Goal: Transaction & Acquisition: Download file/media

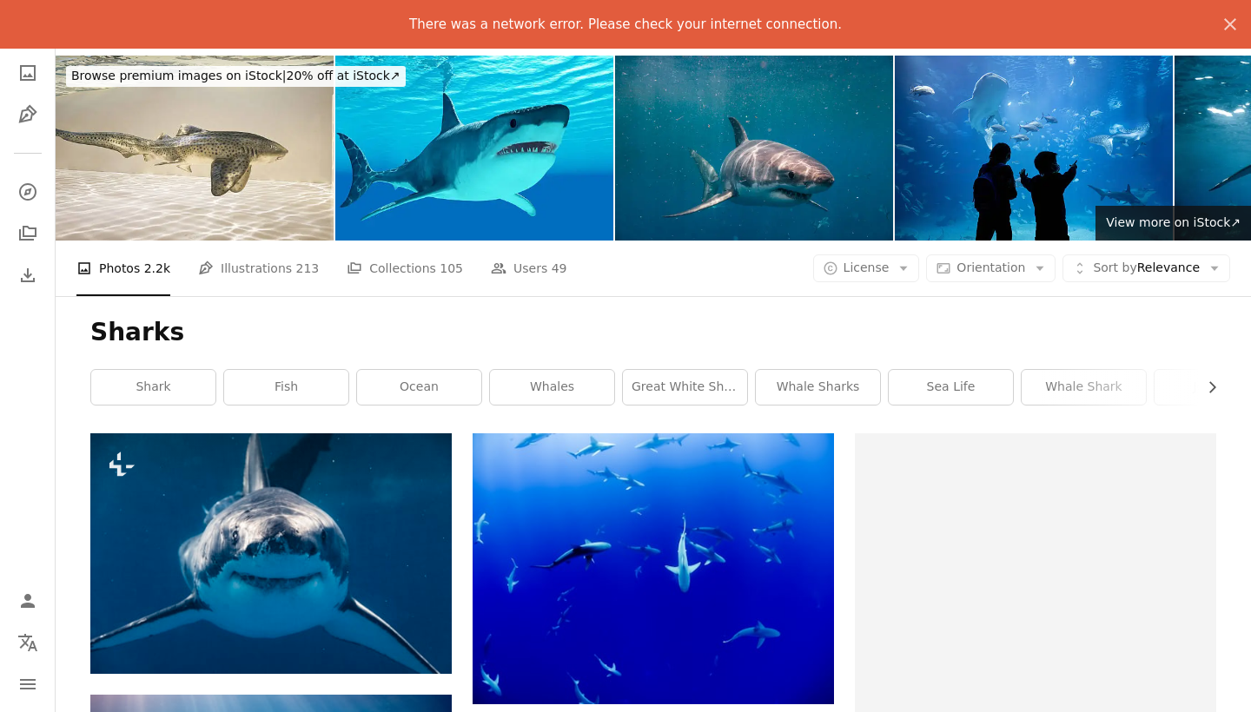
scroll to position [7229, 0]
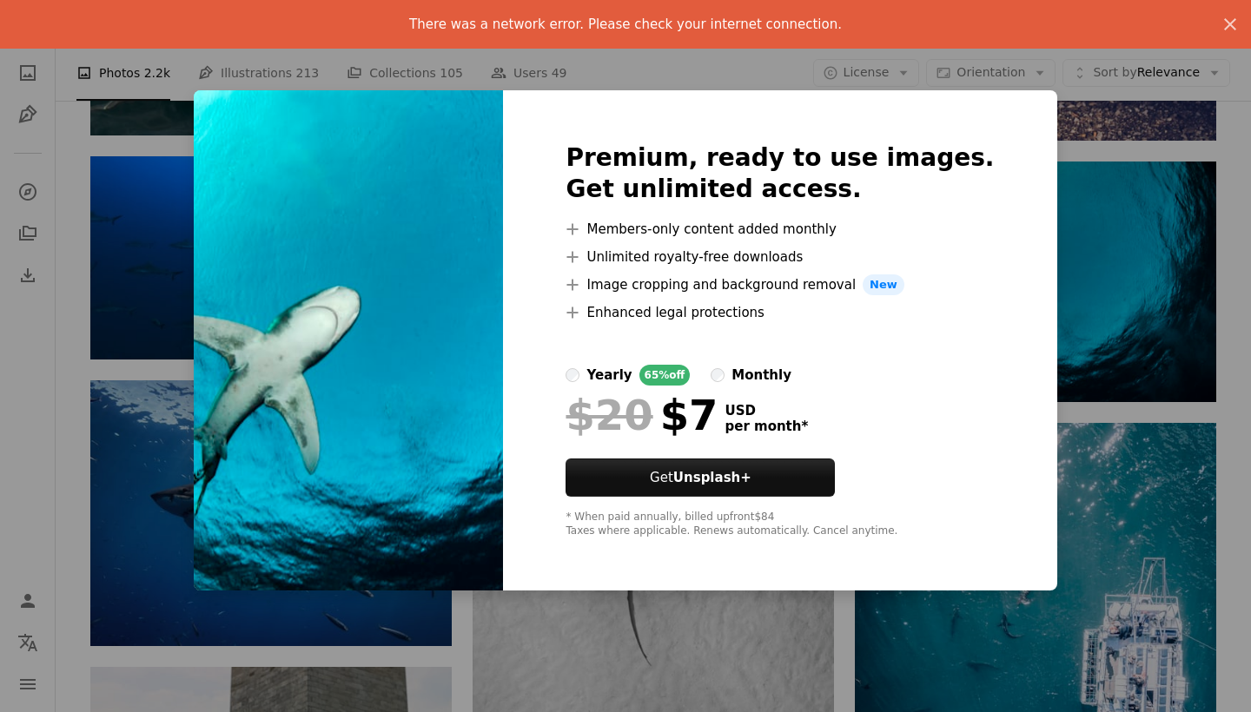
click at [1117, 120] on div "An X shape Premium, ready to use images. Get unlimited access. A plus sign Memb…" at bounding box center [625, 356] width 1251 height 712
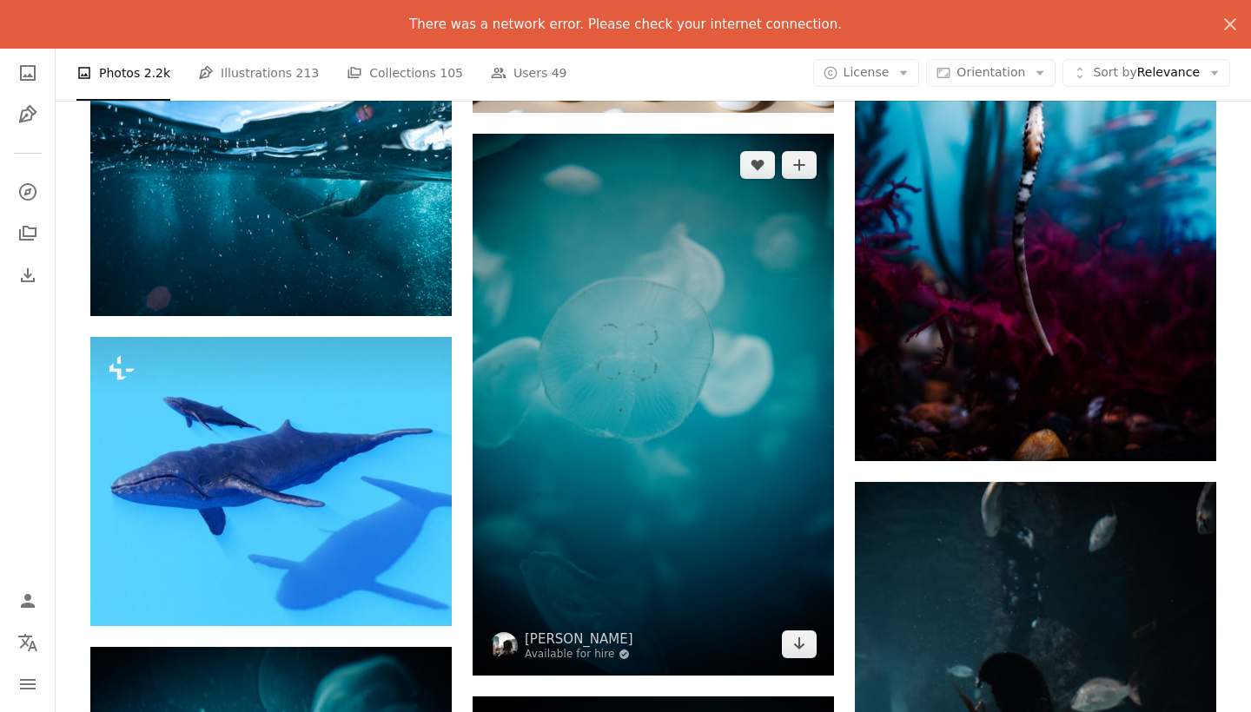
scroll to position [17960, 0]
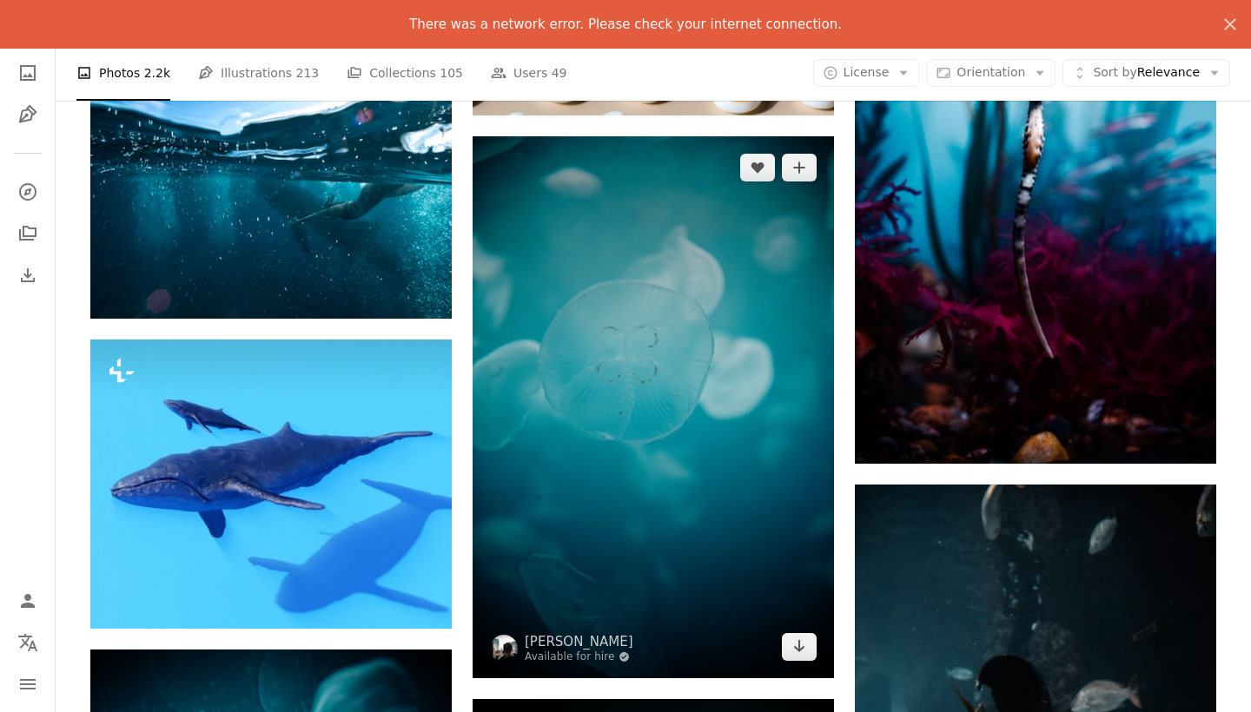
click at [793, 498] on img at bounding box center [652, 407] width 361 height 542
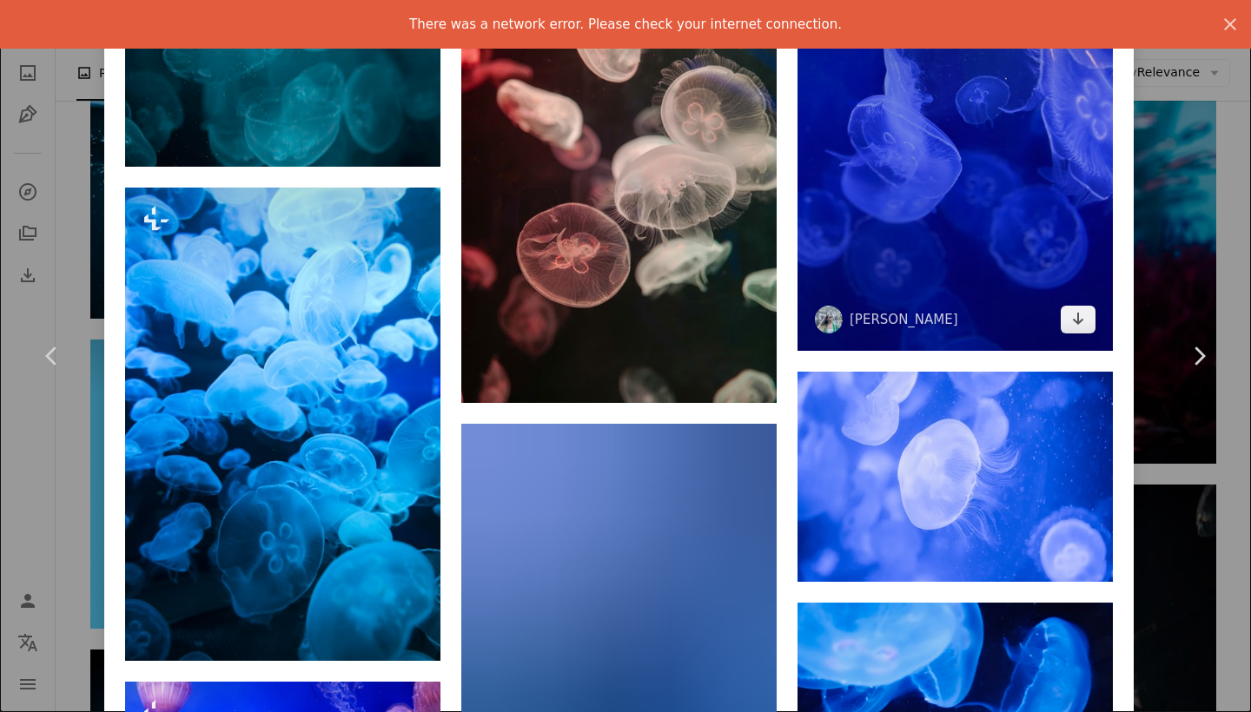
scroll to position [1340, 0]
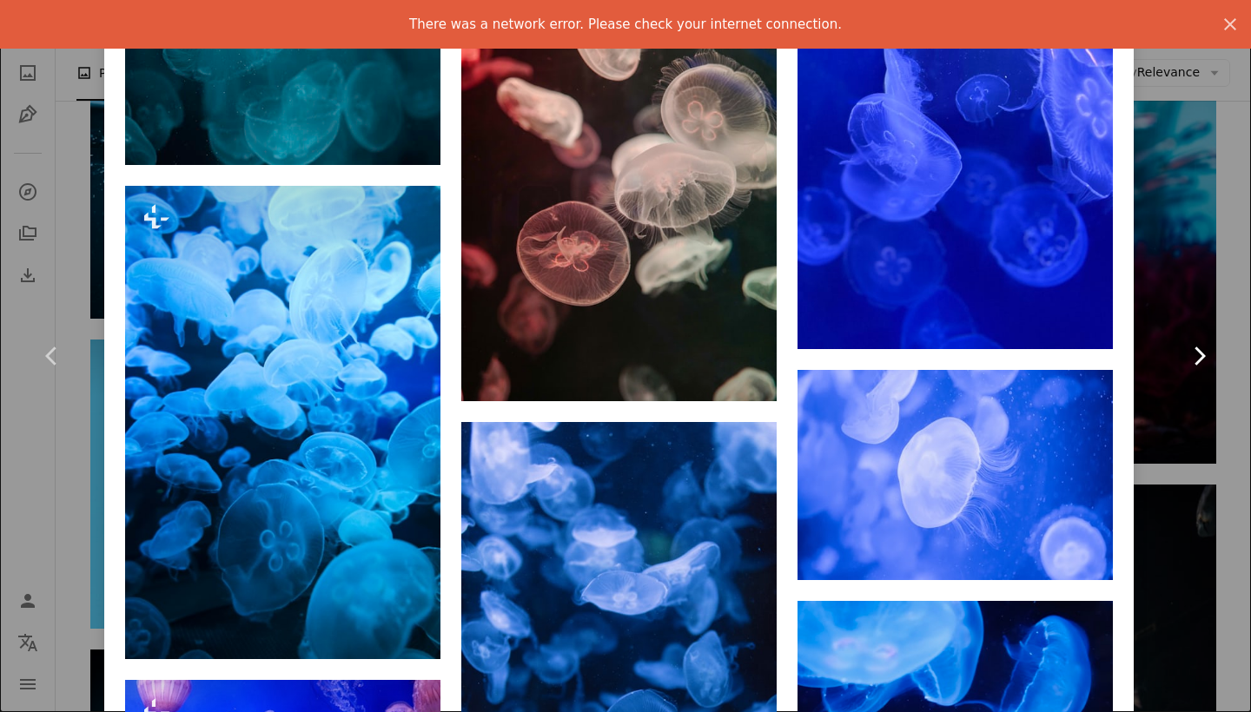
click at [1160, 274] on link "Chevron right" at bounding box center [1198, 356] width 104 height 167
click at [1228, 187] on div "An X shape Chevron left Chevron right [PERSON_NAME] Available for hire A checkm…" at bounding box center [625, 356] width 1251 height 712
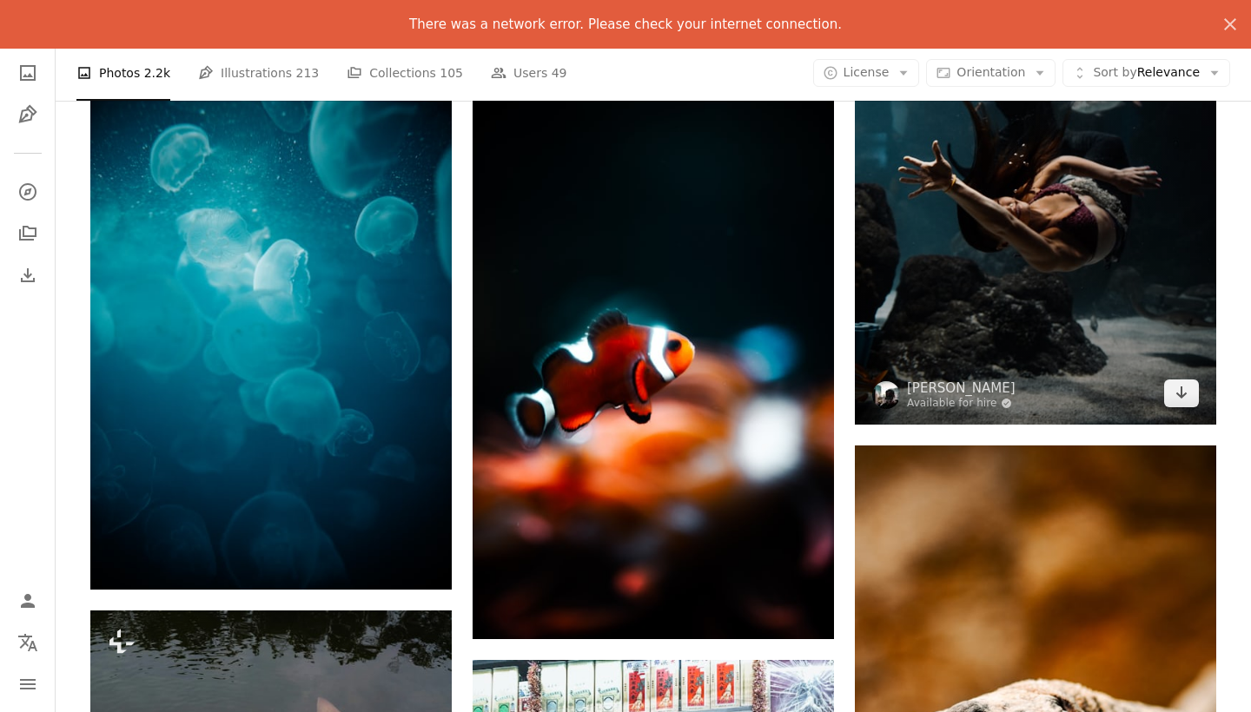
scroll to position [18562, 0]
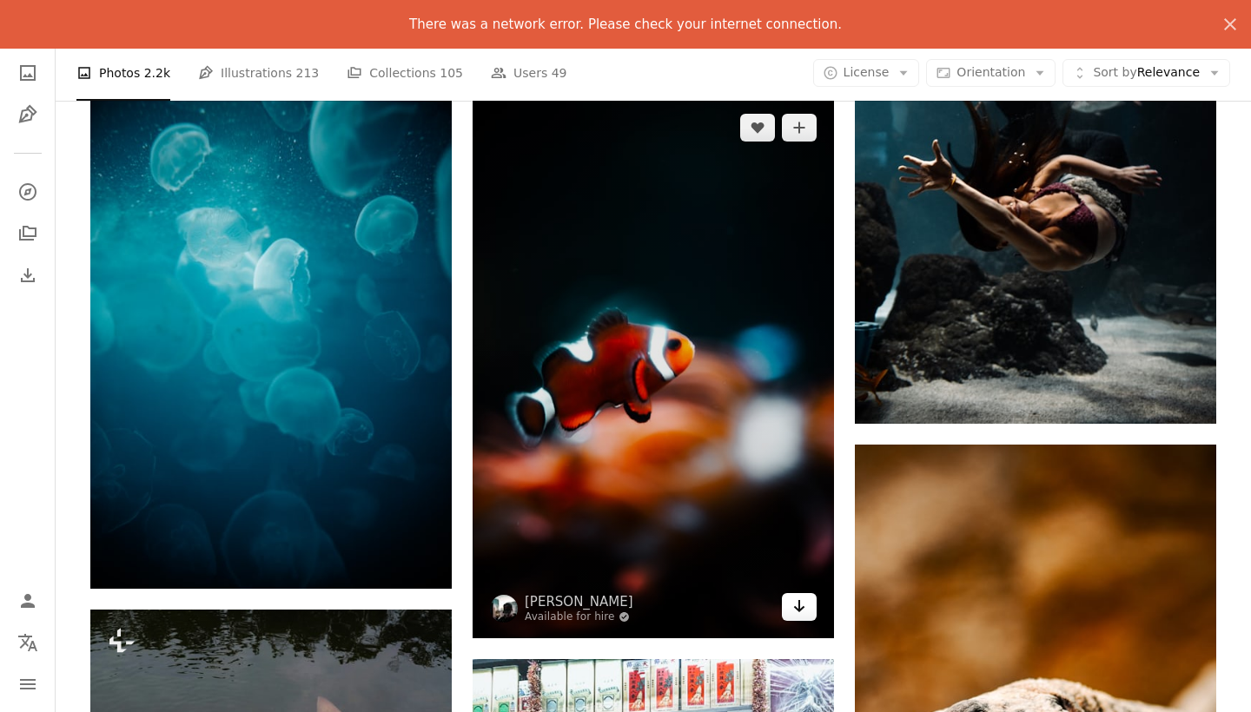
click at [802, 611] on icon "Arrow pointing down" at bounding box center [799, 606] width 14 height 21
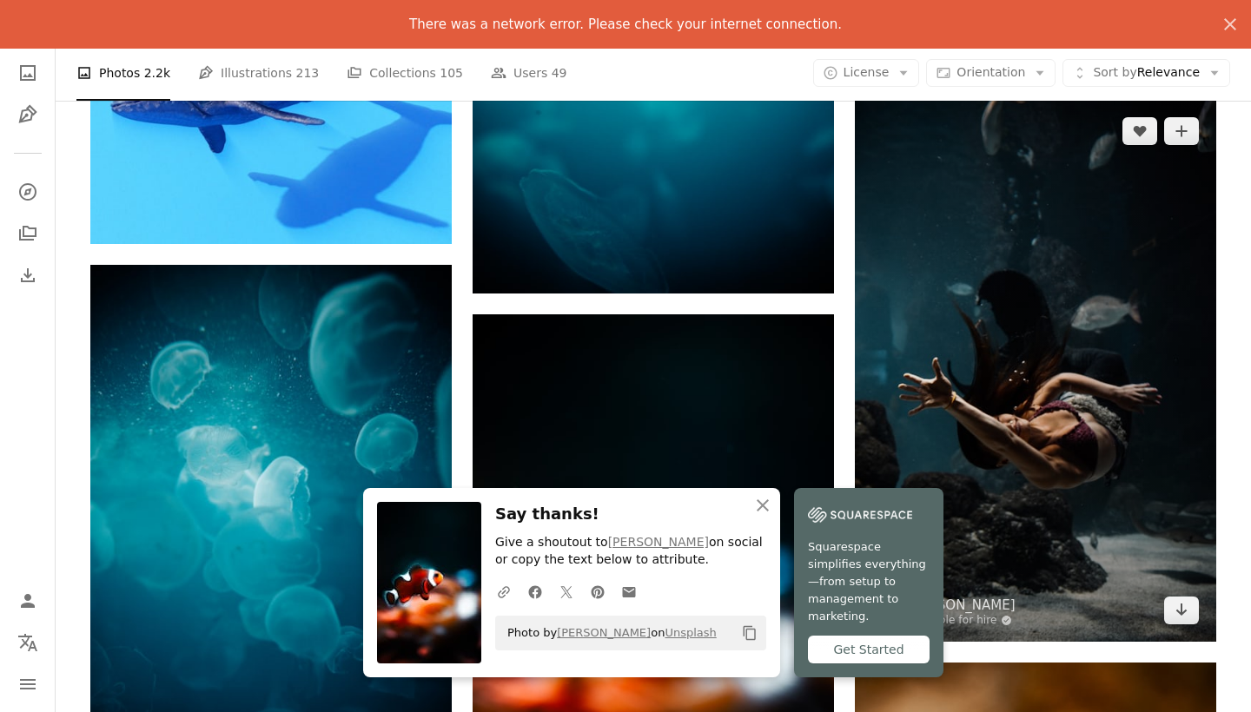
scroll to position [18343, 0]
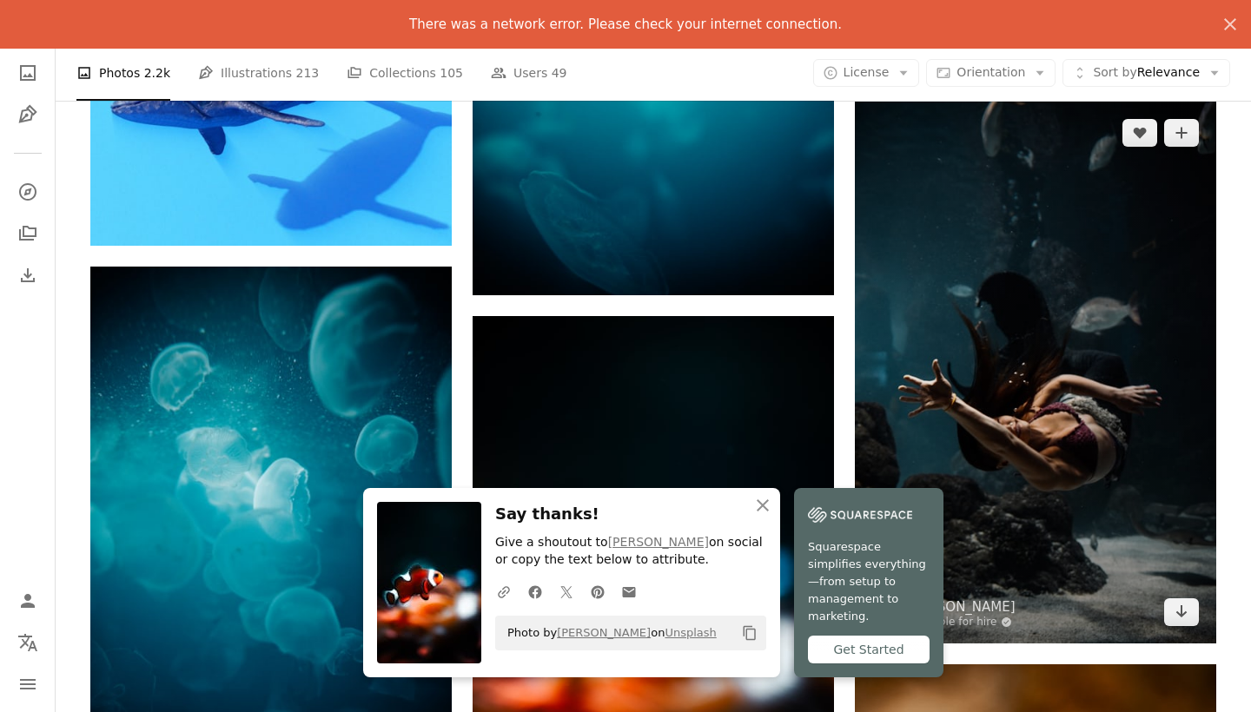
click at [967, 326] on img at bounding box center [1035, 373] width 361 height 542
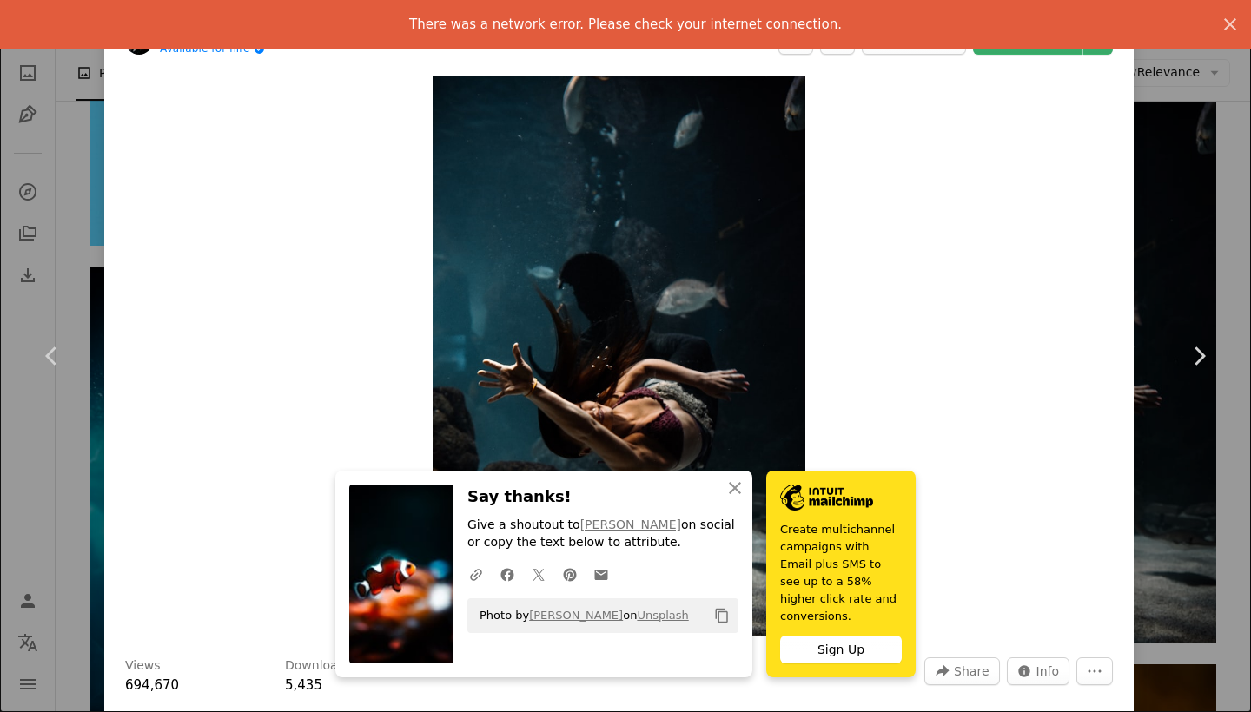
click at [928, 314] on div "Zoom in" at bounding box center [618, 357] width 1029 height 578
click at [733, 494] on icon "button" at bounding box center [735, 488] width 12 height 12
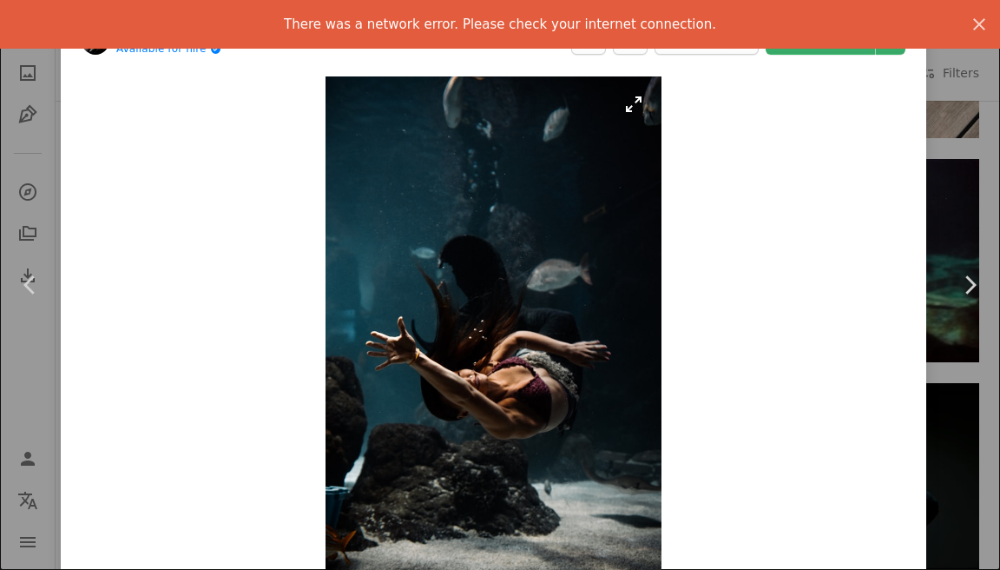
scroll to position [69, 0]
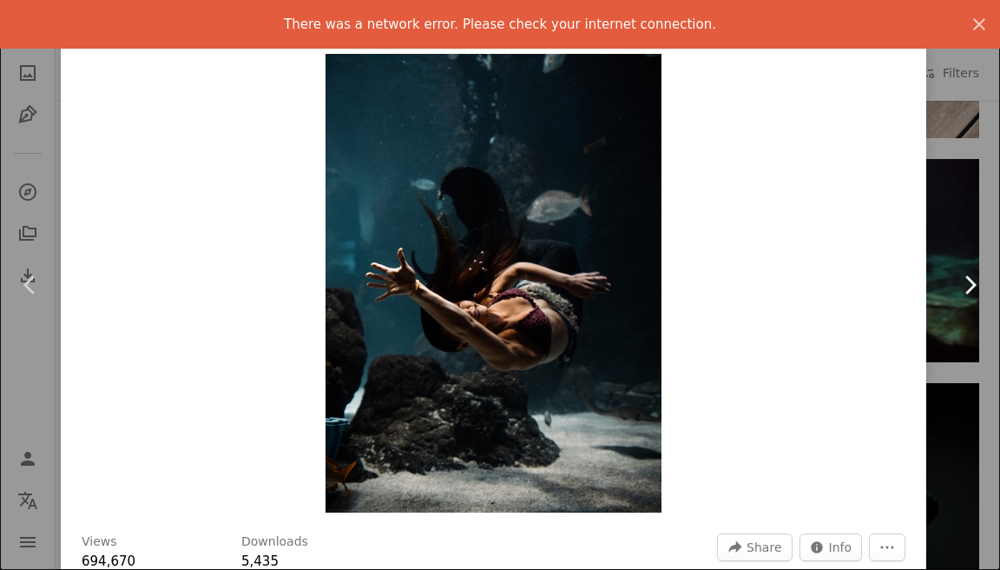
click at [956, 222] on link "Chevron right" at bounding box center [970, 284] width 61 height 167
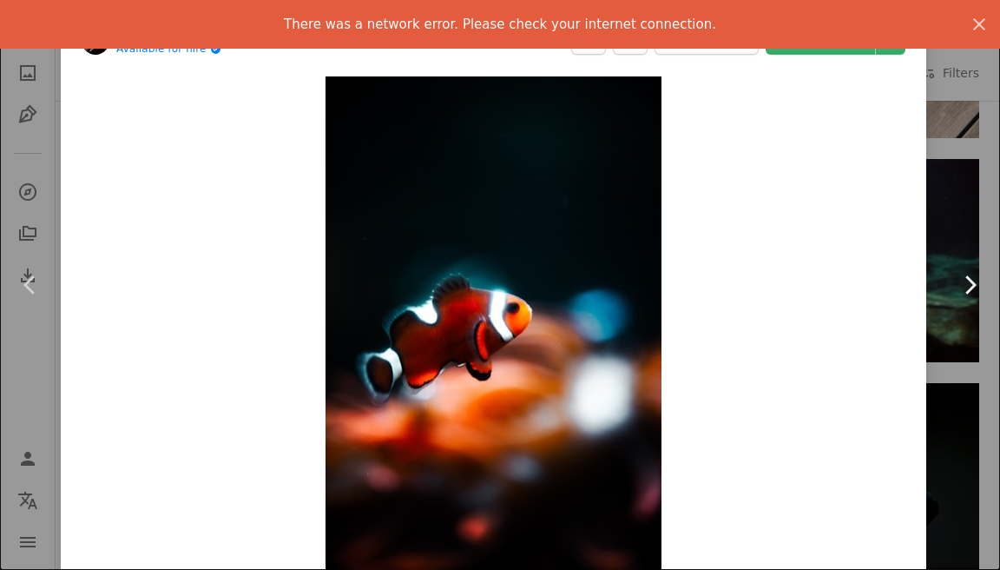
click at [970, 207] on link "Chevron right" at bounding box center [970, 284] width 61 height 167
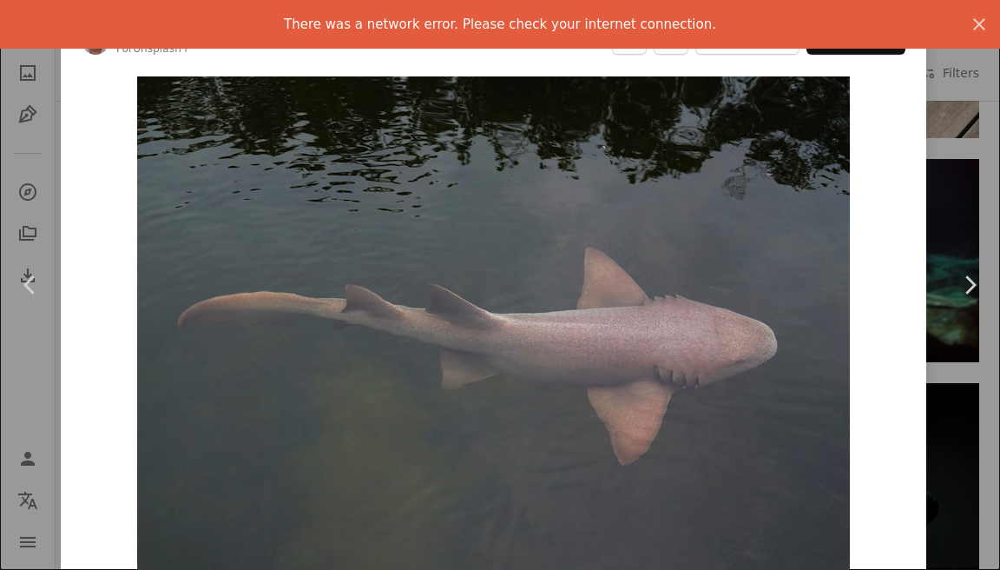
click at [987, 79] on div "An X shape Chevron left Chevron right [PERSON_NAME] For Unsplash+ A heart A plu…" at bounding box center [500, 285] width 1000 height 570
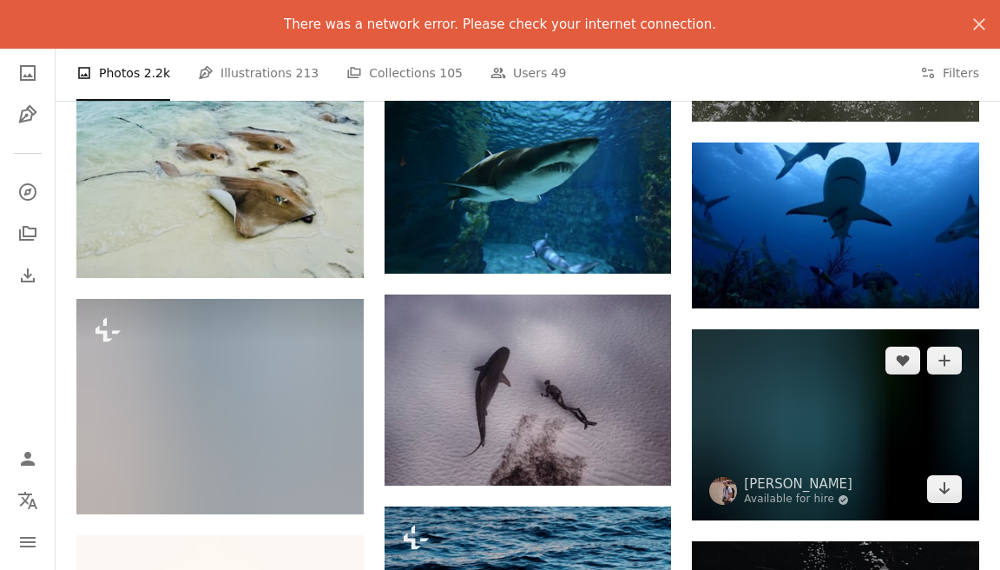
scroll to position [18999, 0]
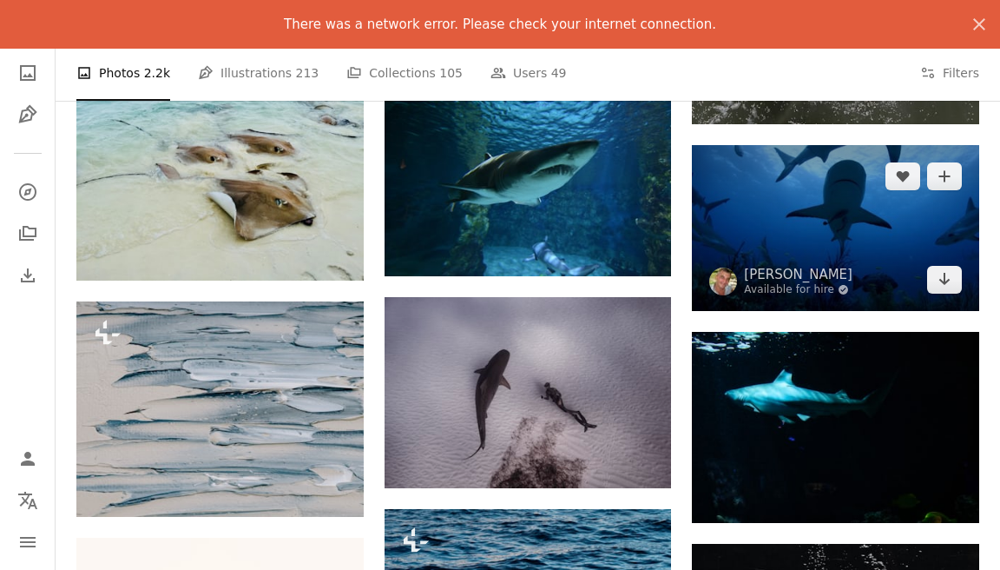
click at [827, 224] on img at bounding box center [835, 228] width 287 height 166
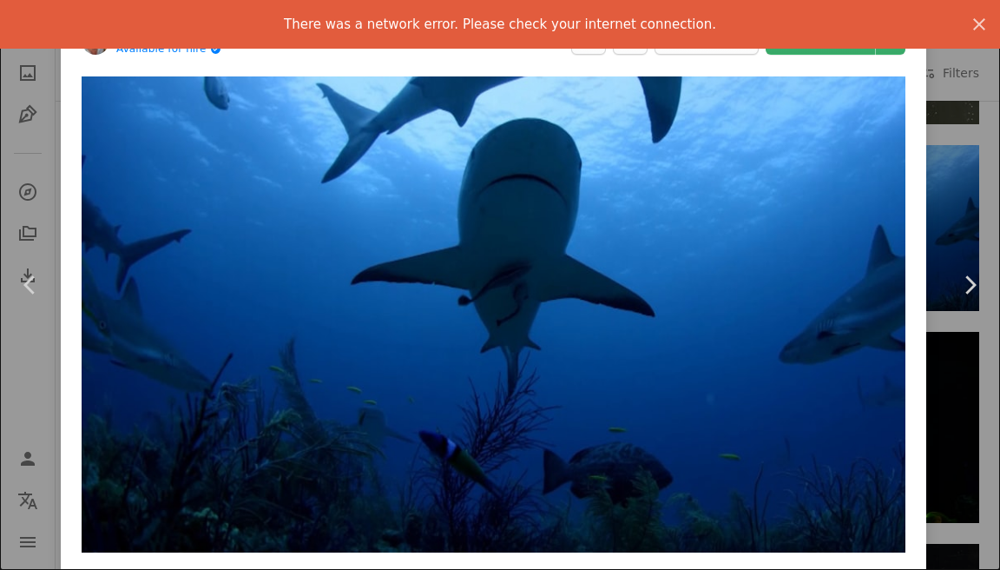
click at [978, 79] on div "An X shape Chevron left Chevron right [PERSON_NAME] Available for hire A checkm…" at bounding box center [500, 285] width 1000 height 570
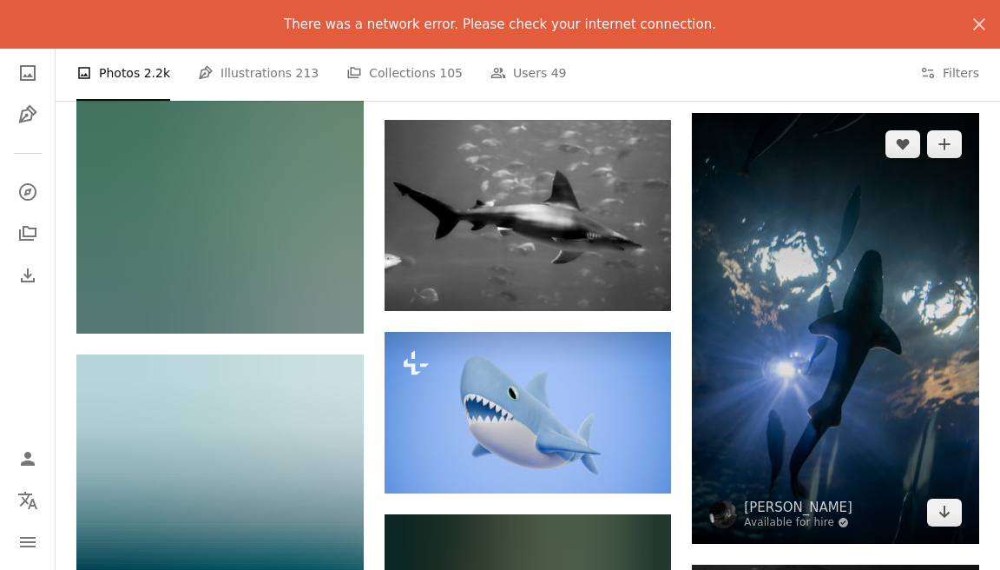
scroll to position [25008, 0]
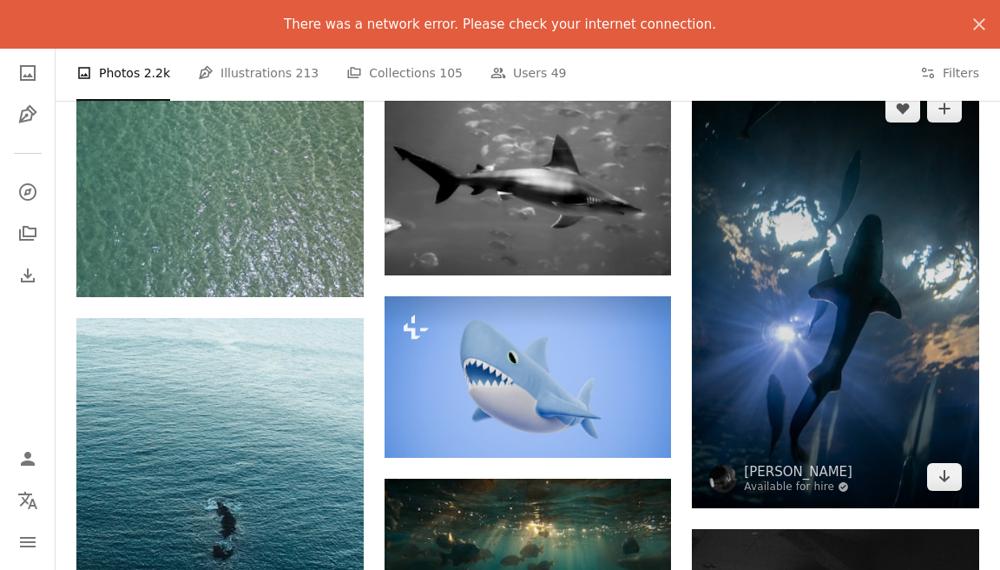
click at [857, 359] on img at bounding box center [835, 292] width 287 height 431
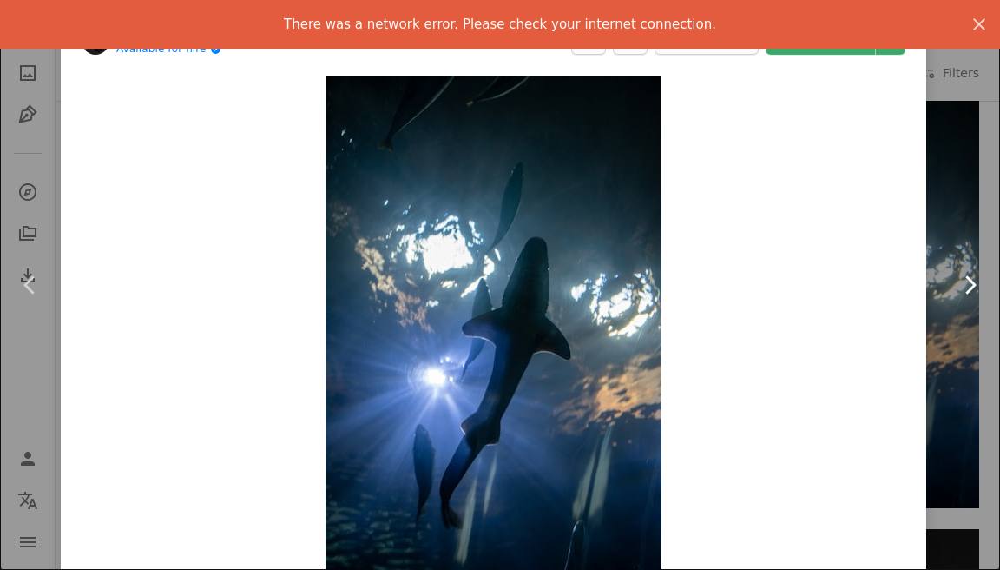
click at [967, 215] on link "Chevron right" at bounding box center [970, 284] width 61 height 167
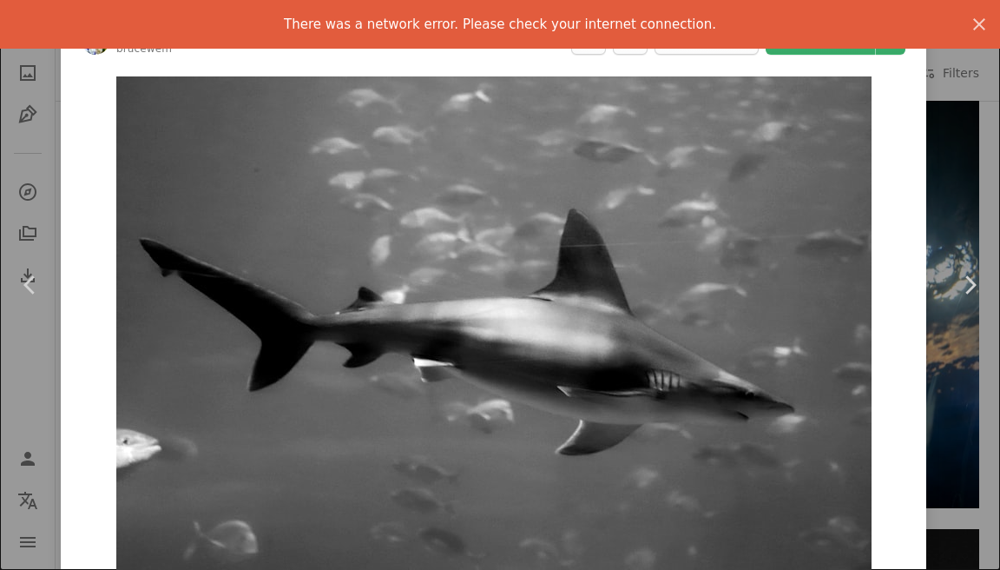
click at [962, 191] on div "An X shape Chevron left Chevron right [PERSON_NAME] Wem brucewem A heart A plus…" at bounding box center [500, 285] width 1000 height 570
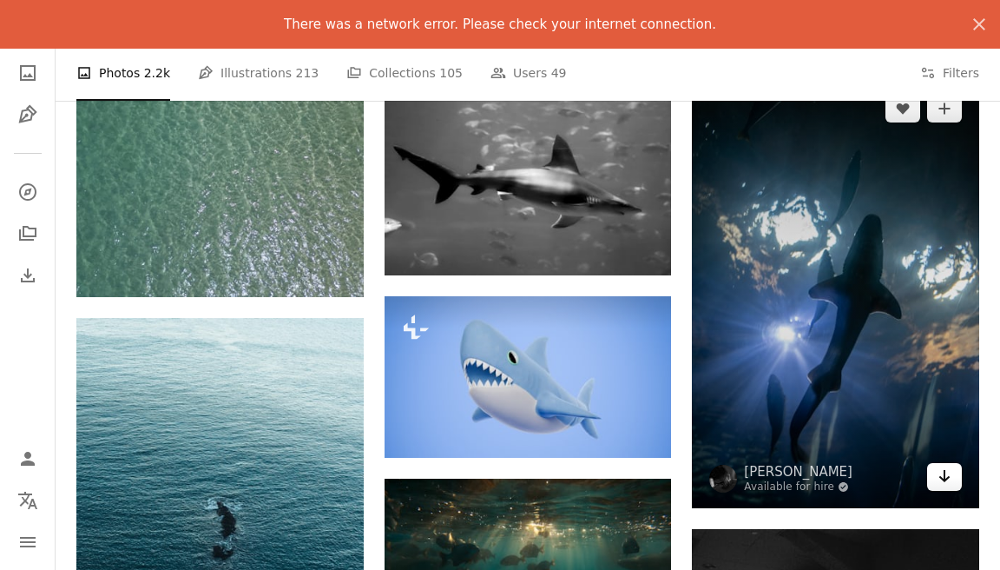
click at [941, 475] on icon "Download" at bounding box center [945, 476] width 11 height 12
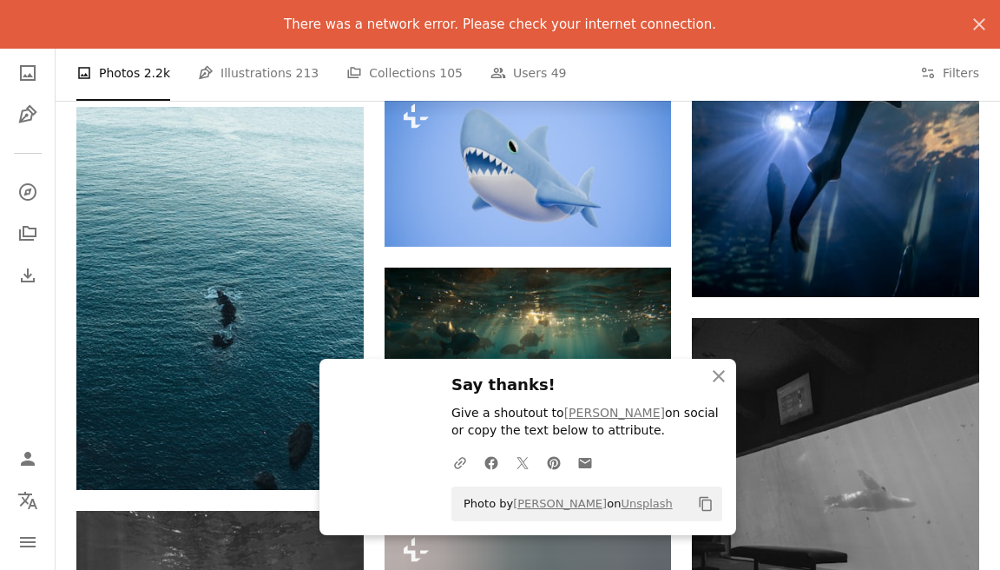
scroll to position [25355, 0]
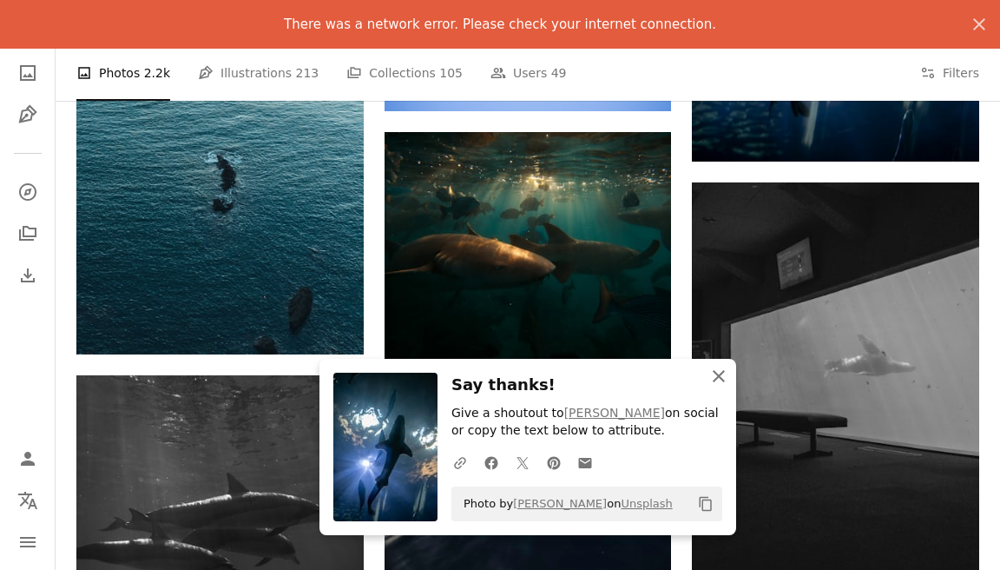
click at [718, 378] on icon "button" at bounding box center [719, 376] width 12 height 12
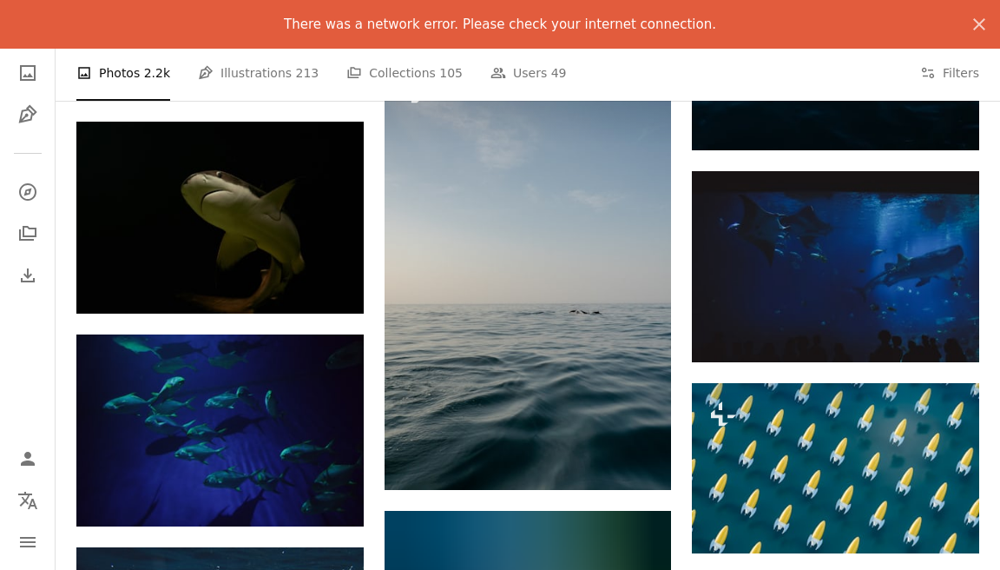
scroll to position [30580, 0]
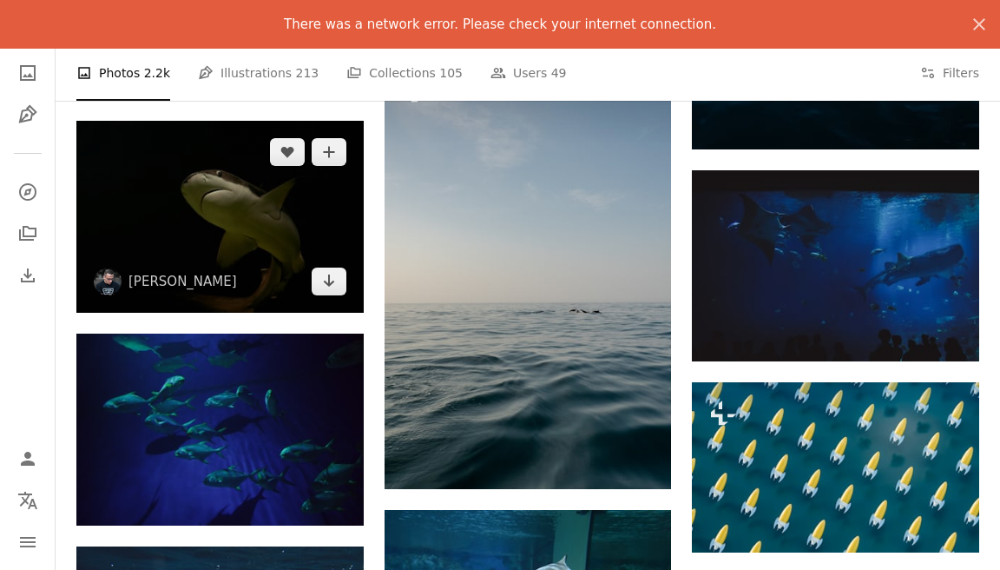
click at [282, 234] on img at bounding box center [219, 217] width 287 height 192
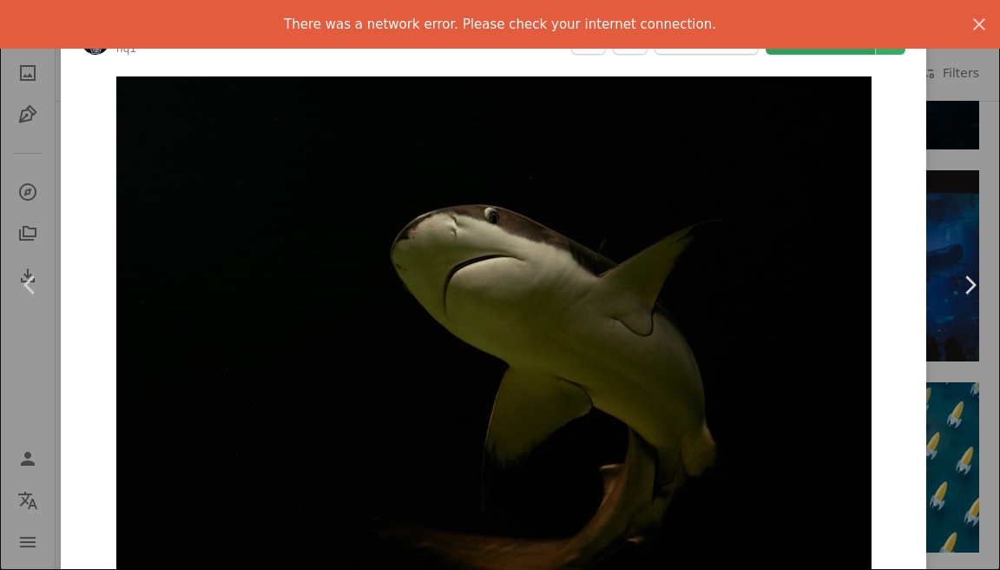
click at [870, 53] on link "Download free" at bounding box center [820, 41] width 109 height 28
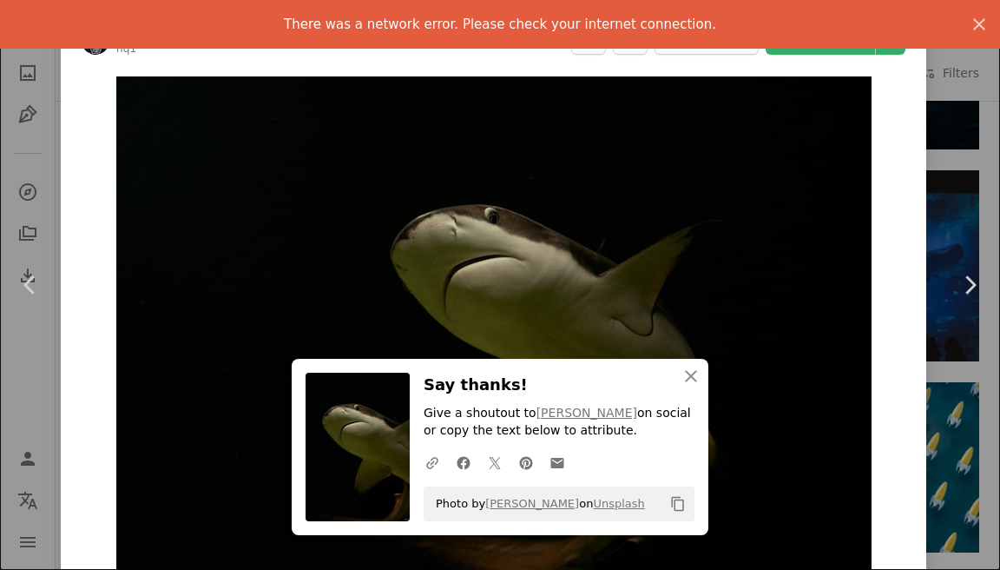
click at [974, 193] on div "An X shape Chevron left Chevron right [PERSON_NAME] hq1 A heart A plus sign Edi…" at bounding box center [500, 285] width 1000 height 570
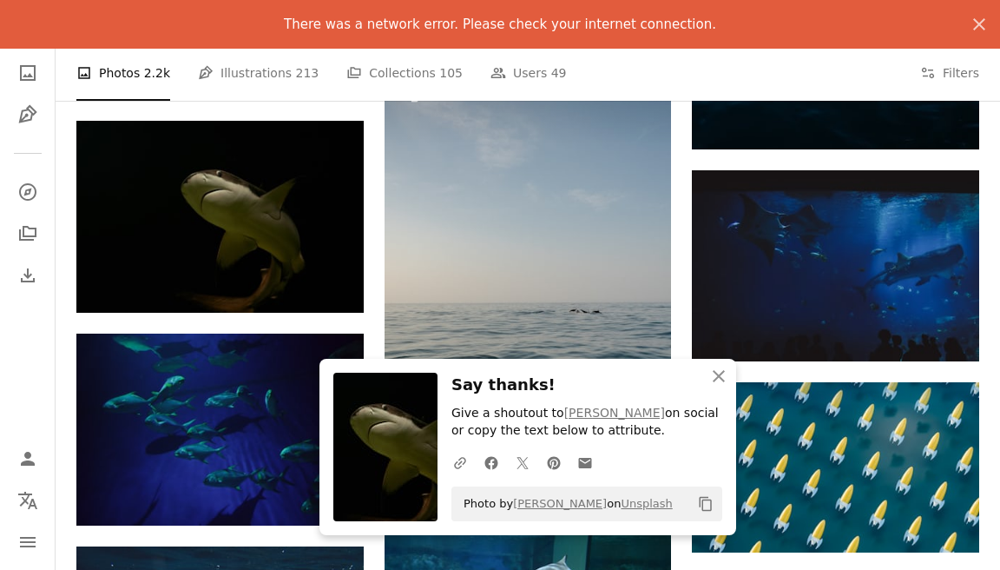
scroll to position [29921, 0]
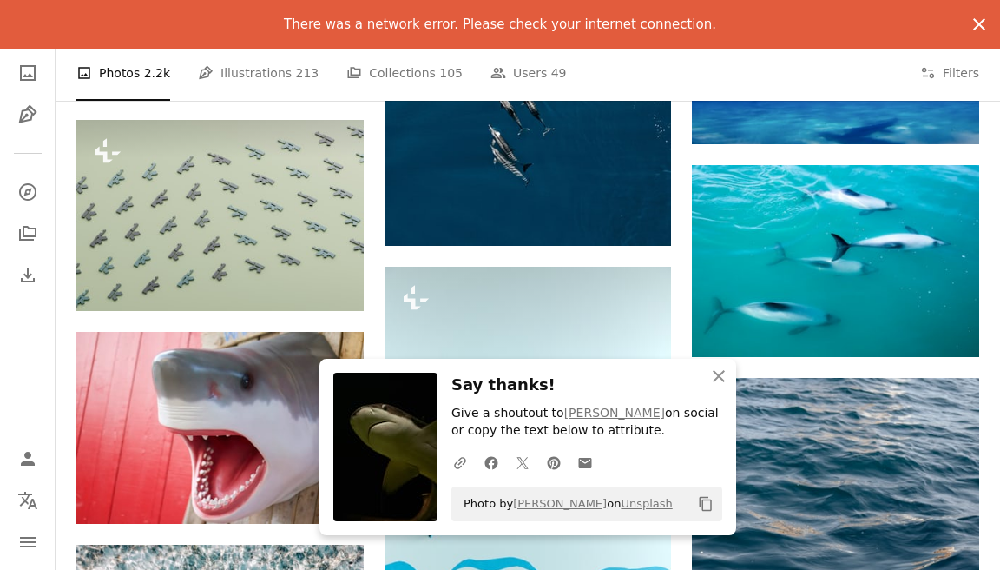
click at [982, 20] on icon "An X shape" at bounding box center [979, 24] width 21 height 21
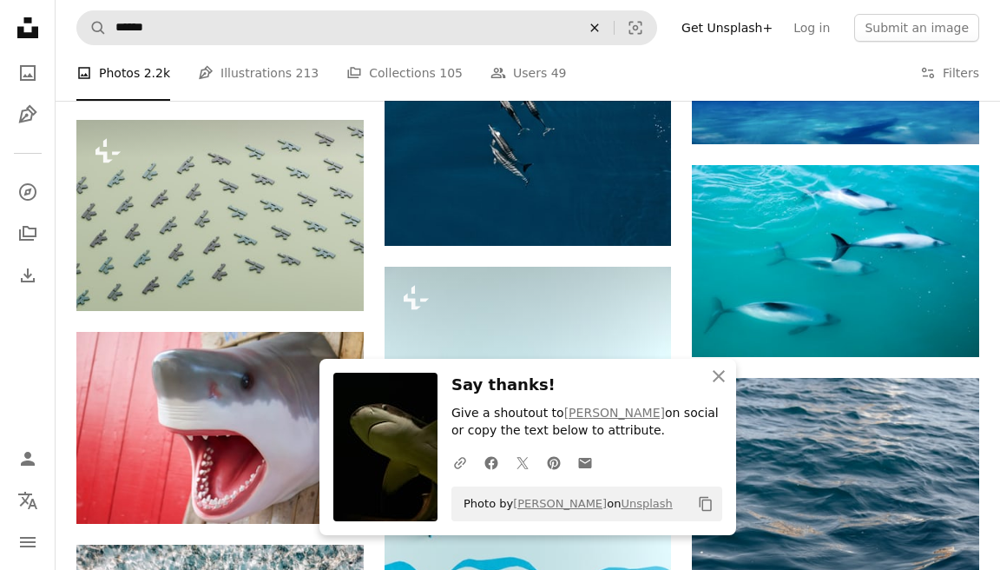
click at [614, 28] on icon "An X shape" at bounding box center [595, 28] width 38 height 14
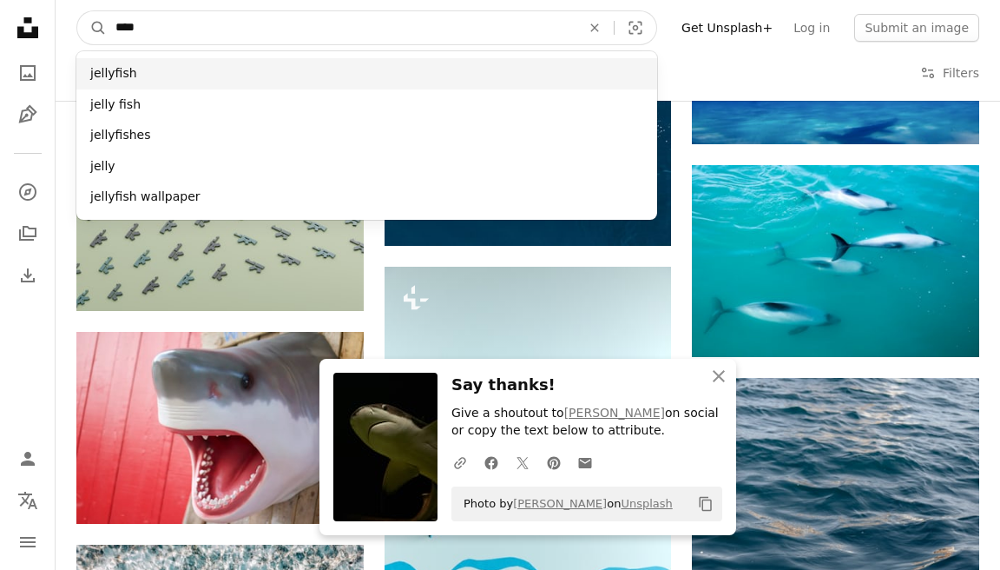
type input "****"
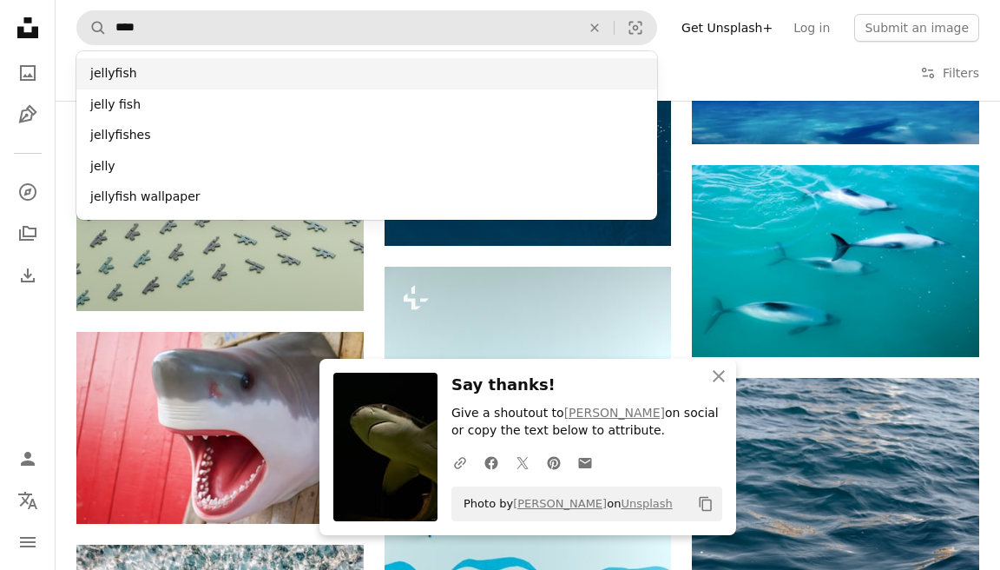
click at [524, 83] on div "jellyfish" at bounding box center [366, 73] width 581 height 31
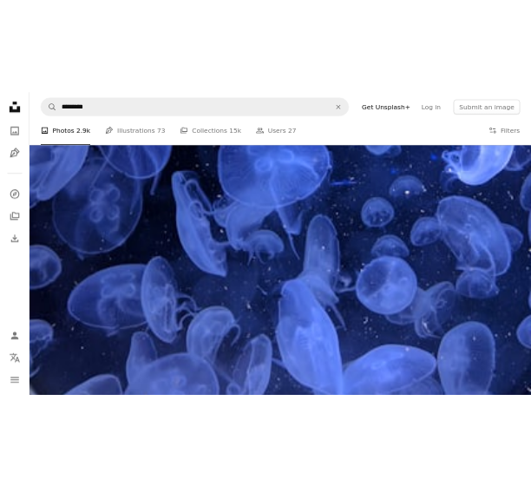
scroll to position [4222, 0]
